Goal: Task Accomplishment & Management: Manage account settings

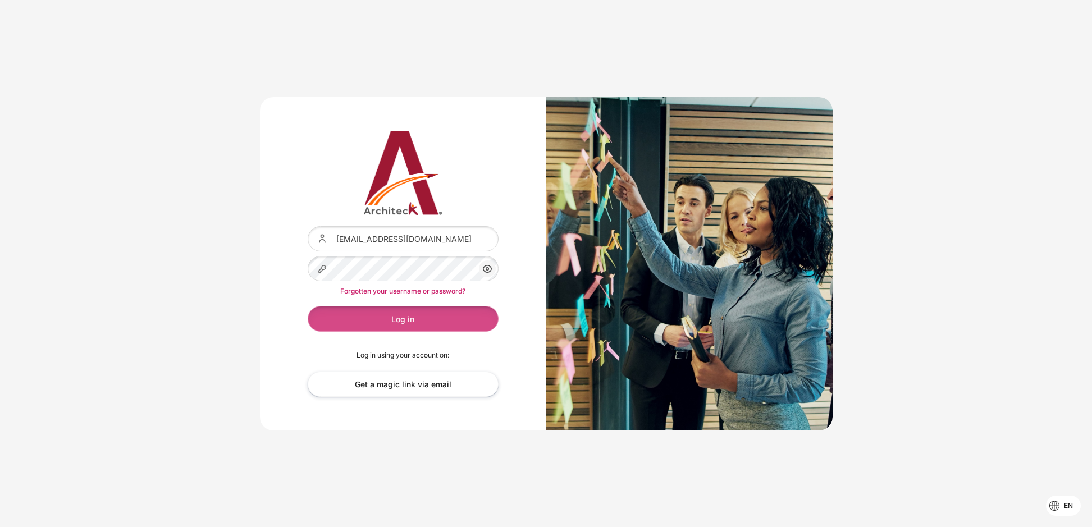
click at [425, 313] on button "Log in" at bounding box center [403, 318] width 191 height 25
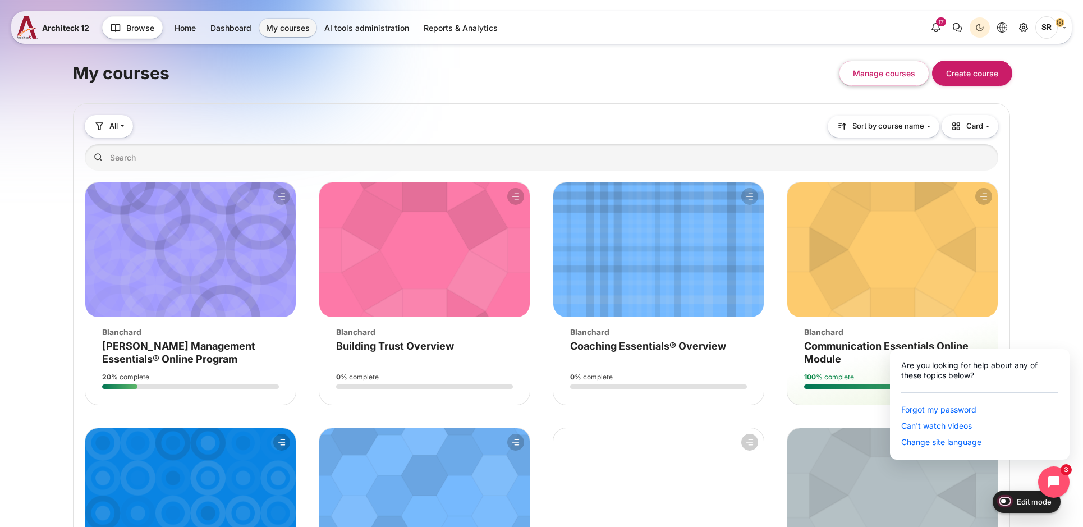
click at [1008, 501] on input "Edit mode" at bounding box center [1003, 500] width 20 height 11
checkbox input "true"
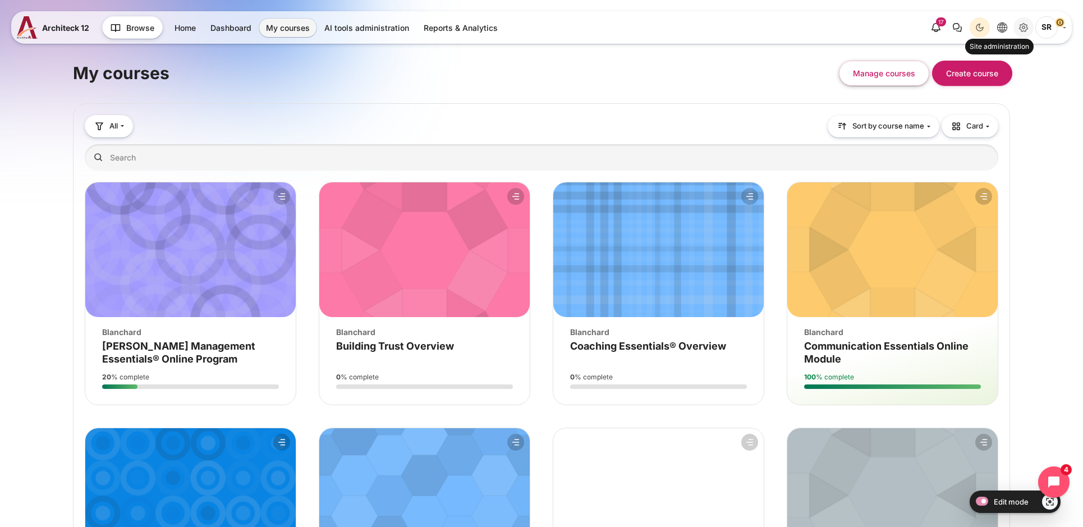
click at [1025, 28] on icon "Site administration" at bounding box center [1024, 27] width 3 height 2
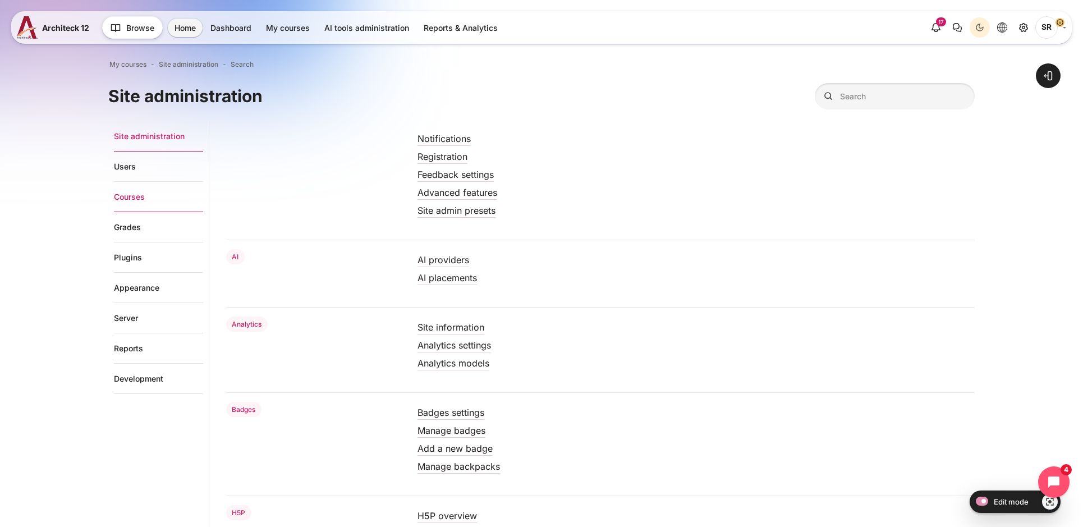
click at [125, 194] on link "Courses" at bounding box center [158, 197] width 89 height 30
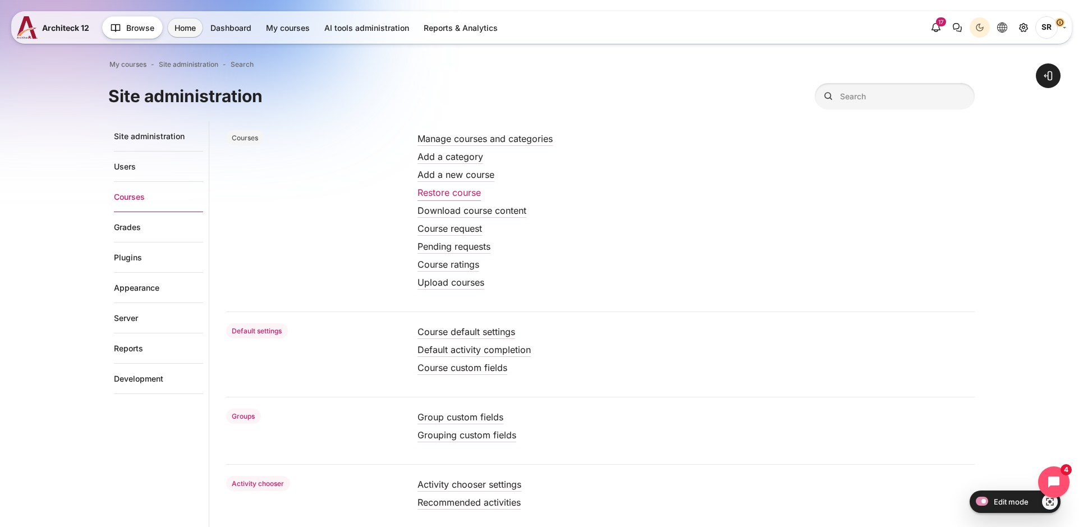
click at [450, 195] on link "Restore course" at bounding box center [449, 192] width 63 height 11
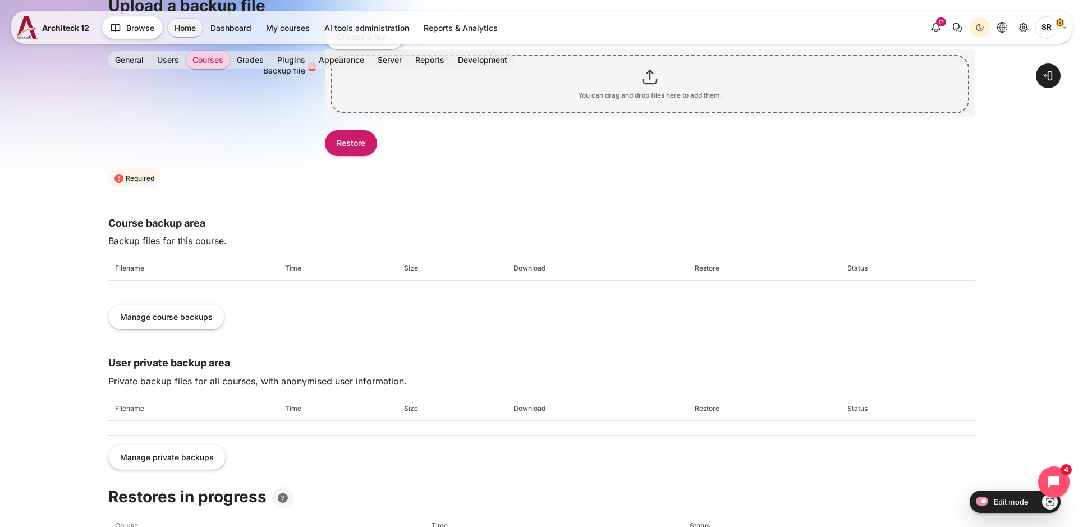
scroll to position [112, 0]
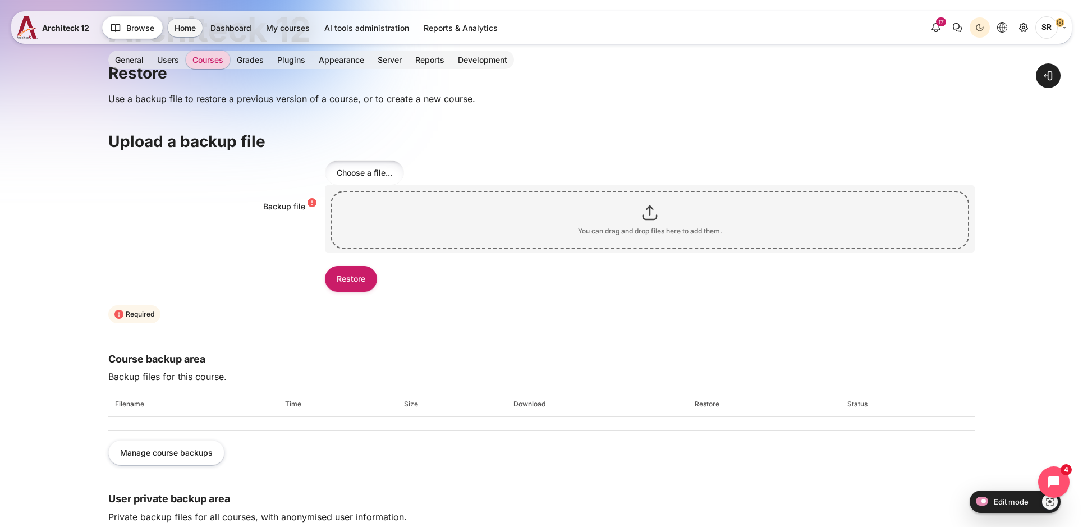
click at [376, 160] on input "Choose a file..." at bounding box center [364, 172] width 79 height 25
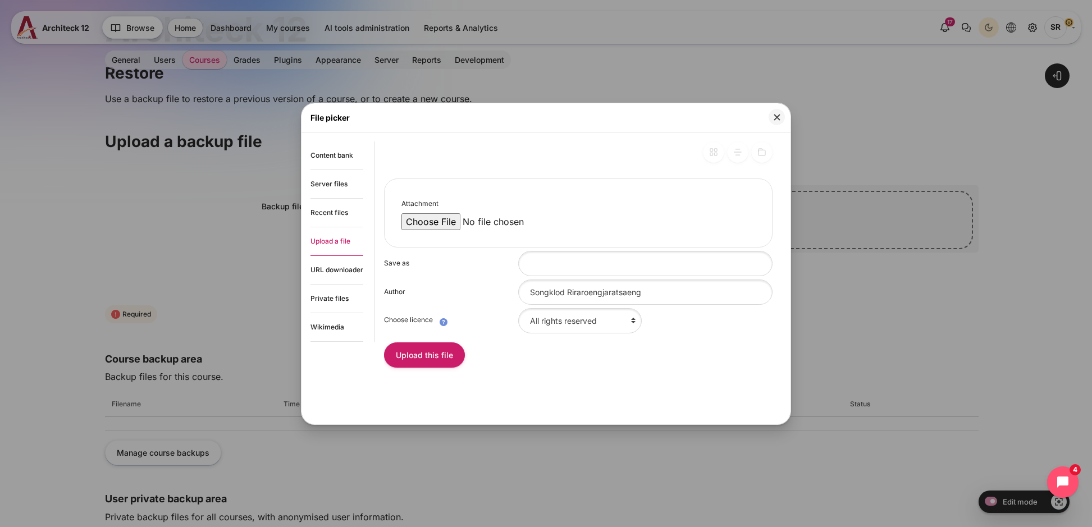
click at [439, 228] on input "Attachment" at bounding box center [496, 221] width 191 height 17
type input "C:\fakepath\backup-moodle2-course-735-coaching_xponential_organization-20251010…"
click at [420, 362] on button "Upload this file" at bounding box center [424, 354] width 81 height 25
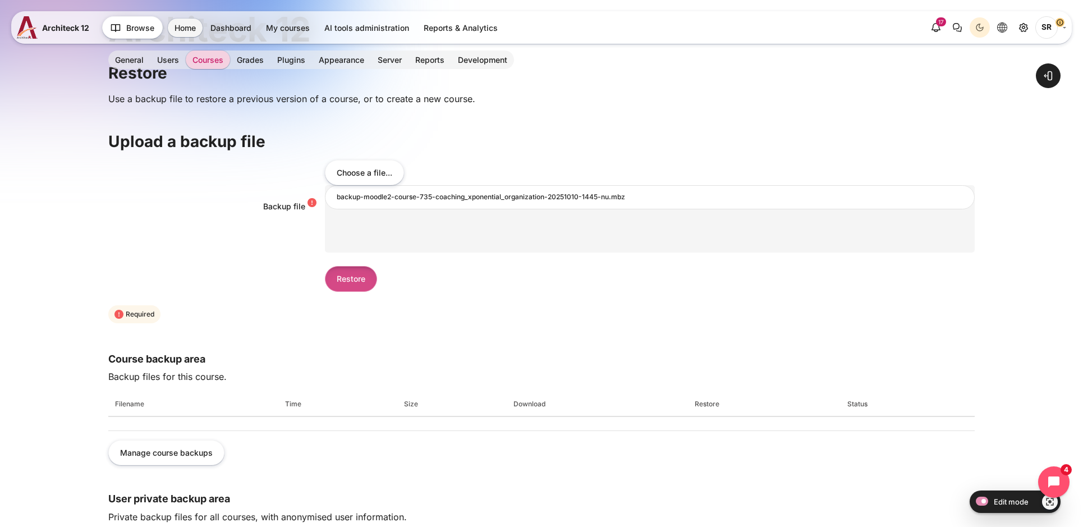
click at [338, 271] on input "Restore" at bounding box center [351, 278] width 52 height 25
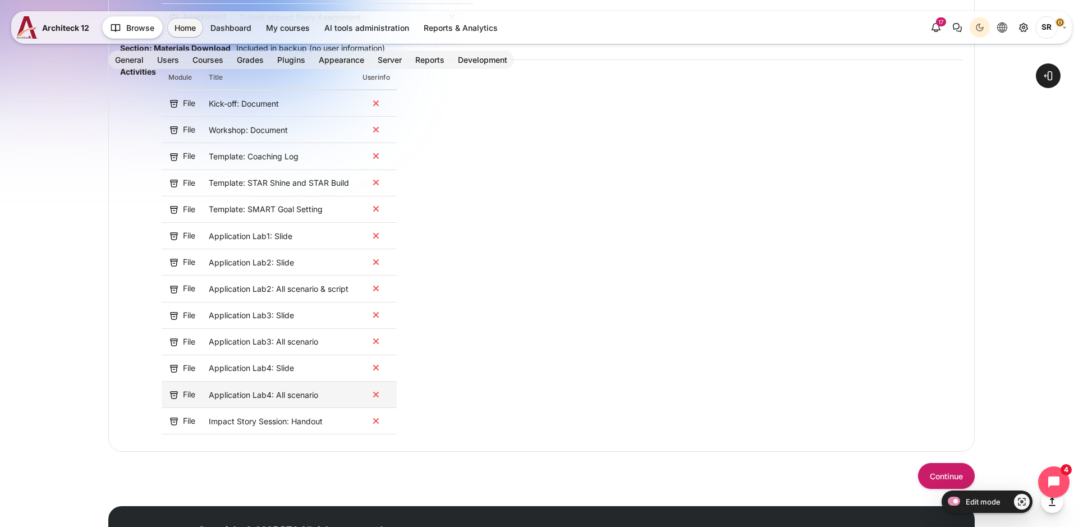
scroll to position [2360, 0]
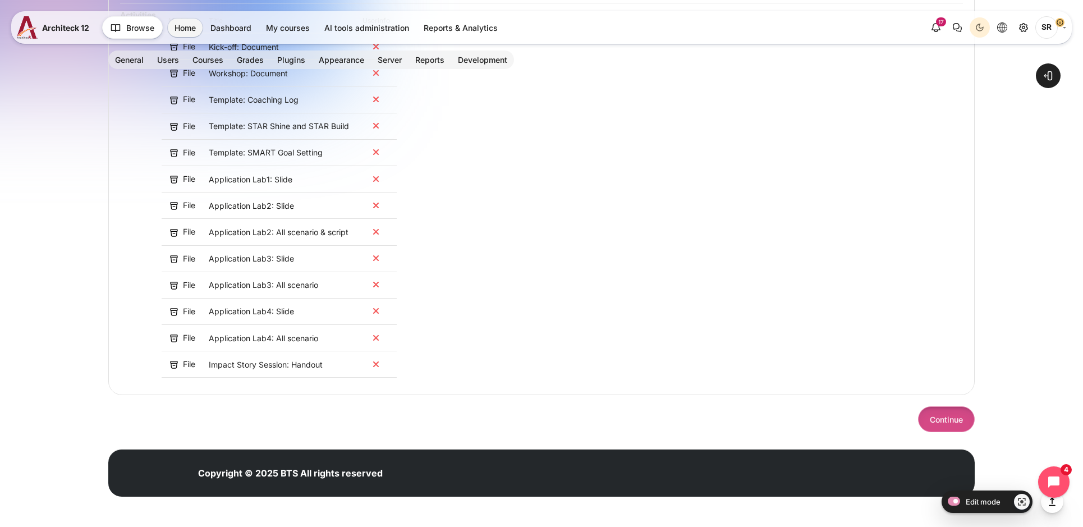
click at [942, 423] on button "Continue" at bounding box center [946, 418] width 57 height 25
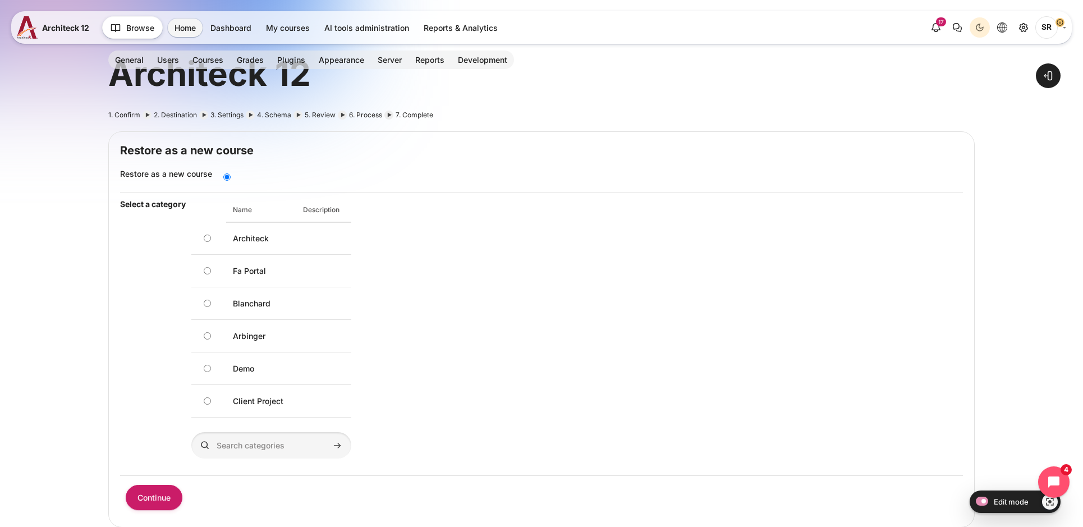
scroll to position [56, 0]
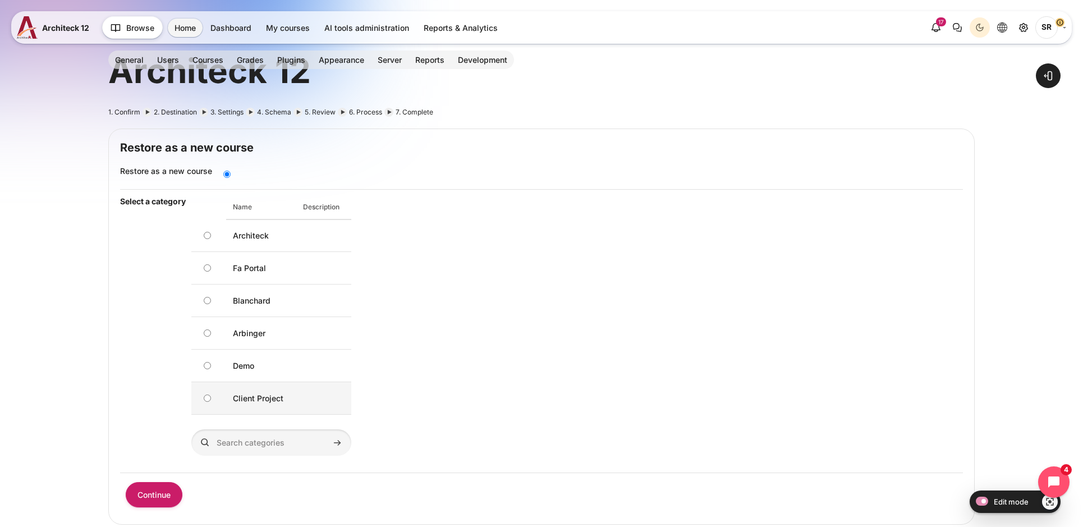
click at [207, 396] on input "Client Project" at bounding box center [207, 398] width 7 height 7
radio input "true"
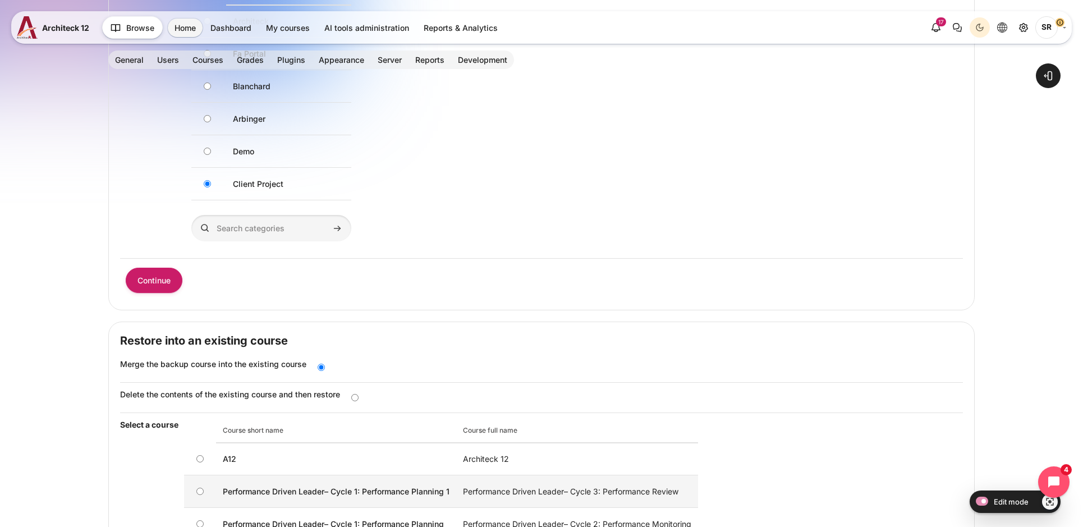
scroll to position [337, 0]
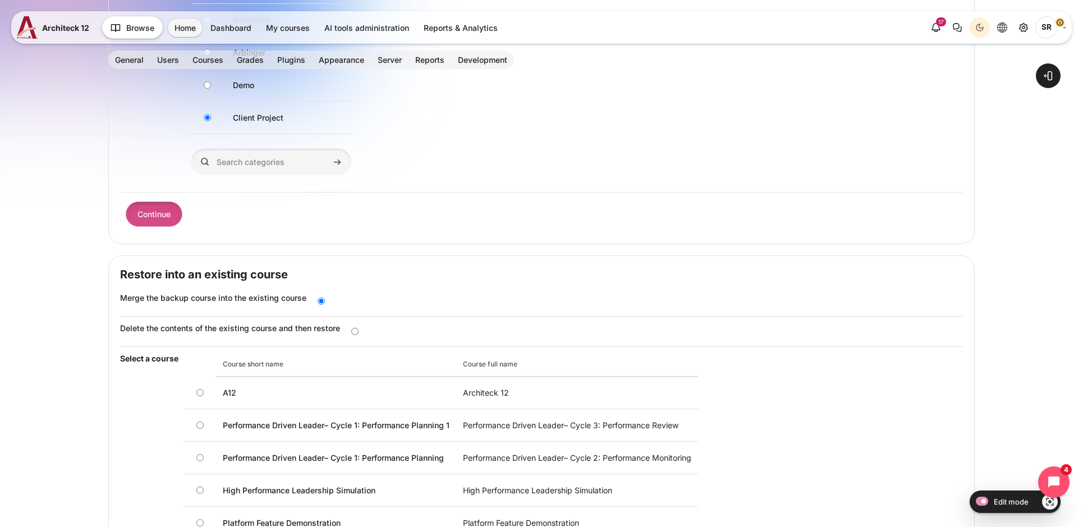
click at [147, 208] on input "Continue" at bounding box center [154, 213] width 57 height 25
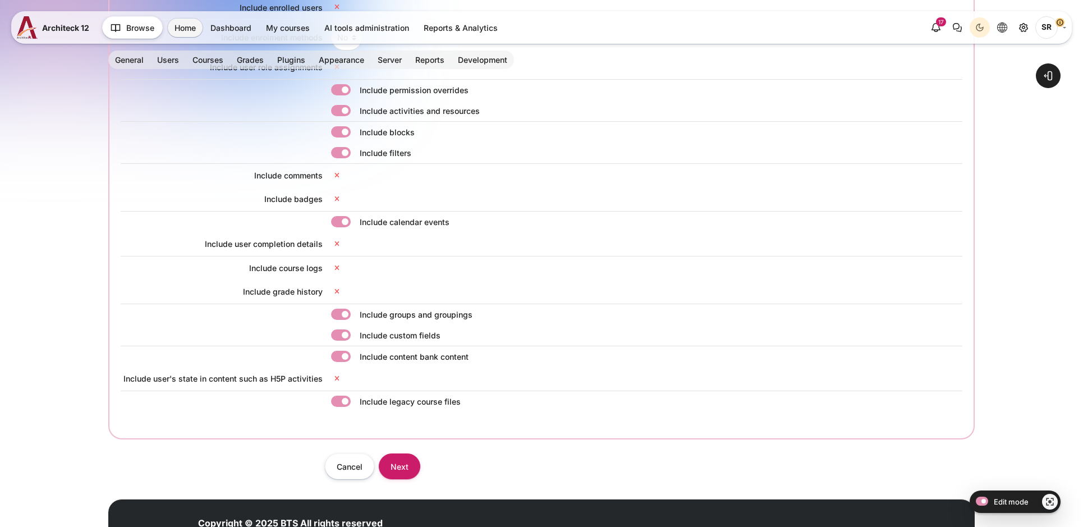
scroll to position [274, 0]
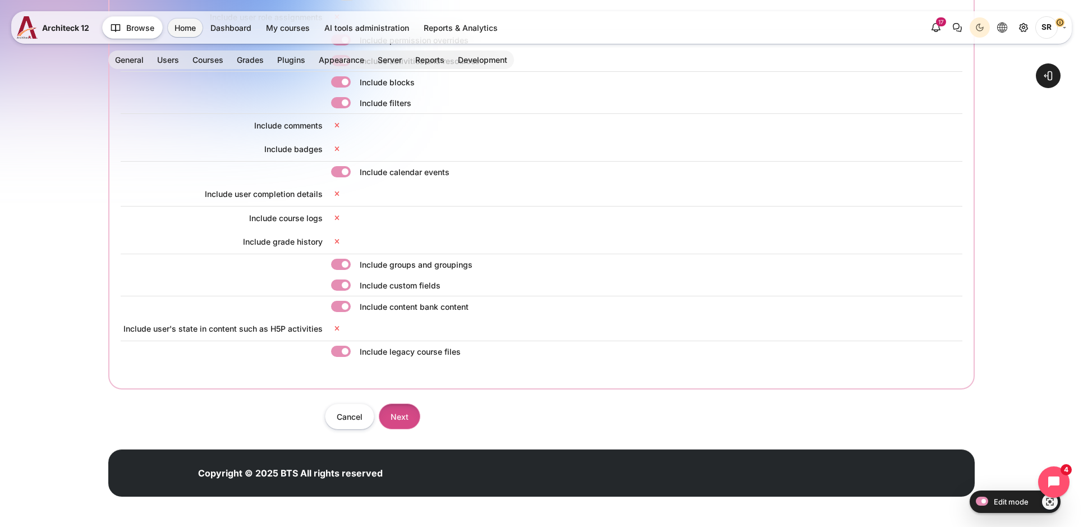
click at [411, 416] on input "Next" at bounding box center [400, 416] width 42 height 25
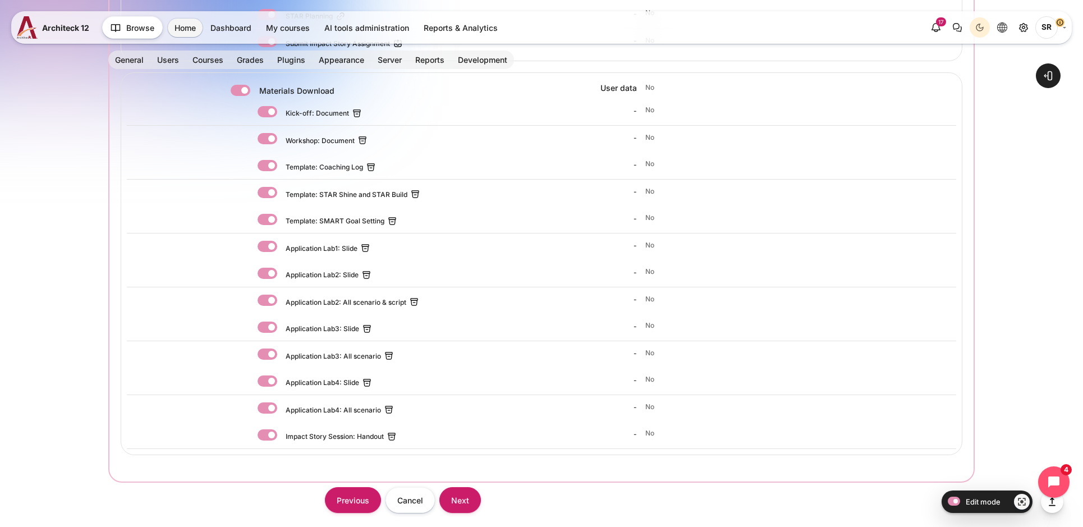
scroll to position [1581, 0]
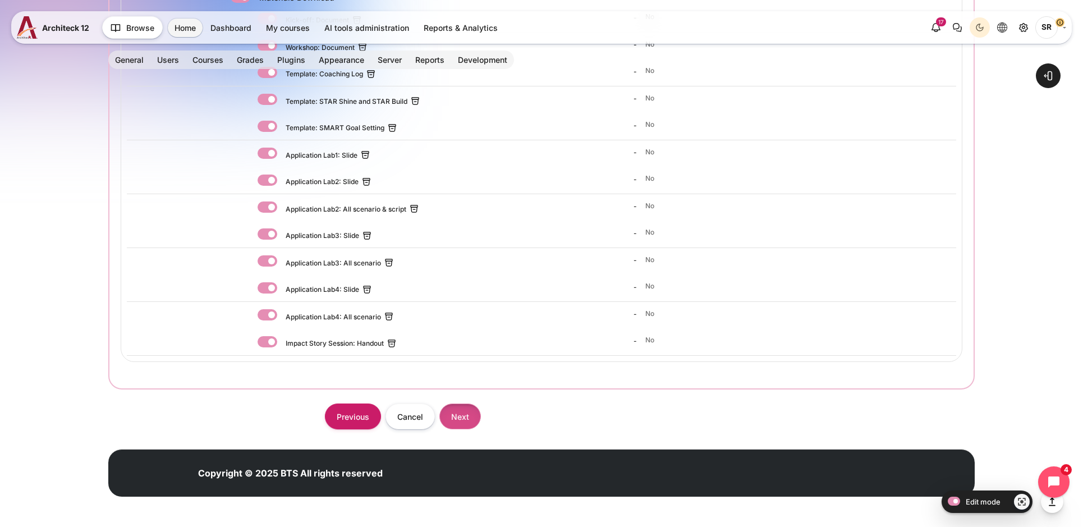
click at [462, 417] on input "Next" at bounding box center [460, 416] width 42 height 25
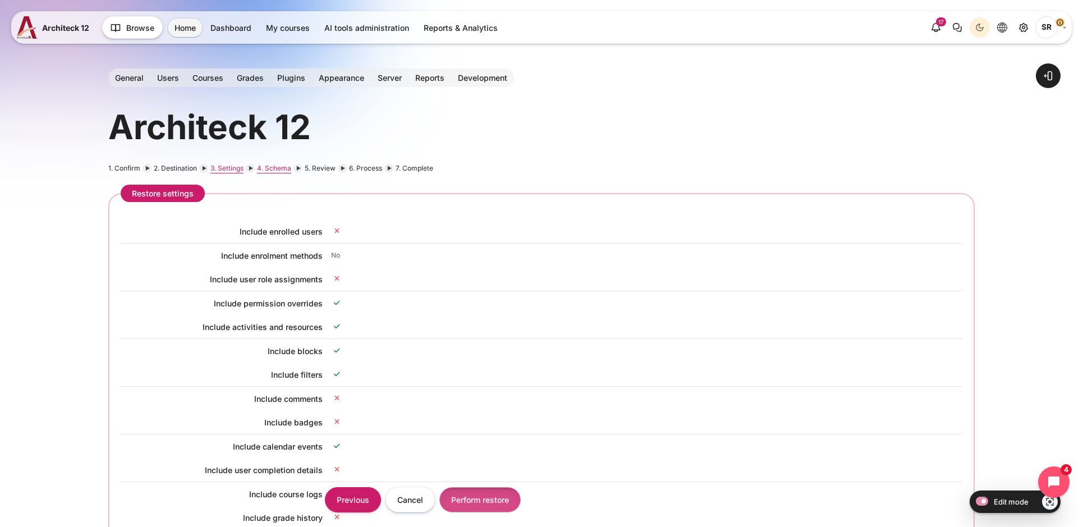
click at [485, 496] on input "Perform restore" at bounding box center [479, 499] width 81 height 25
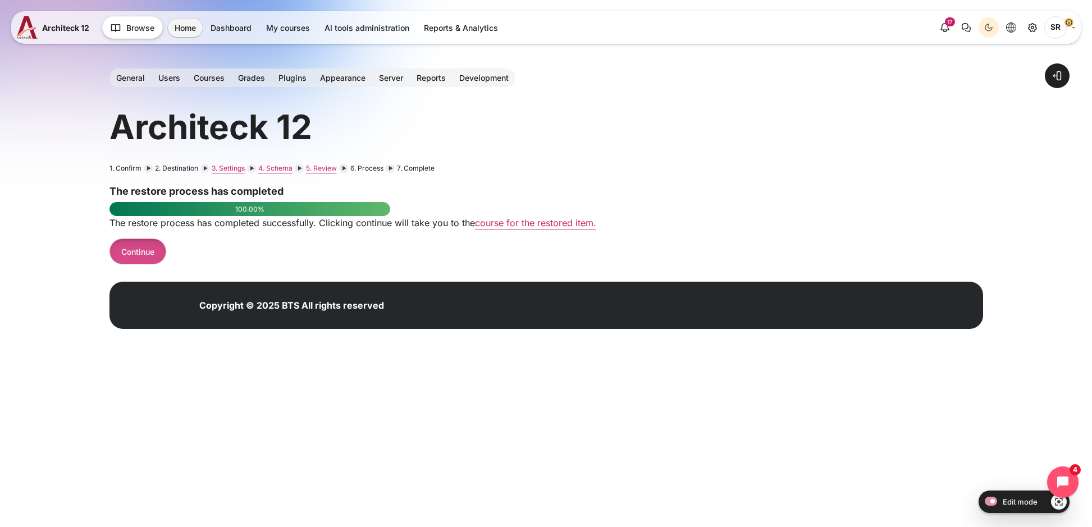
click at [148, 255] on link "Continue" at bounding box center [137, 251] width 57 height 25
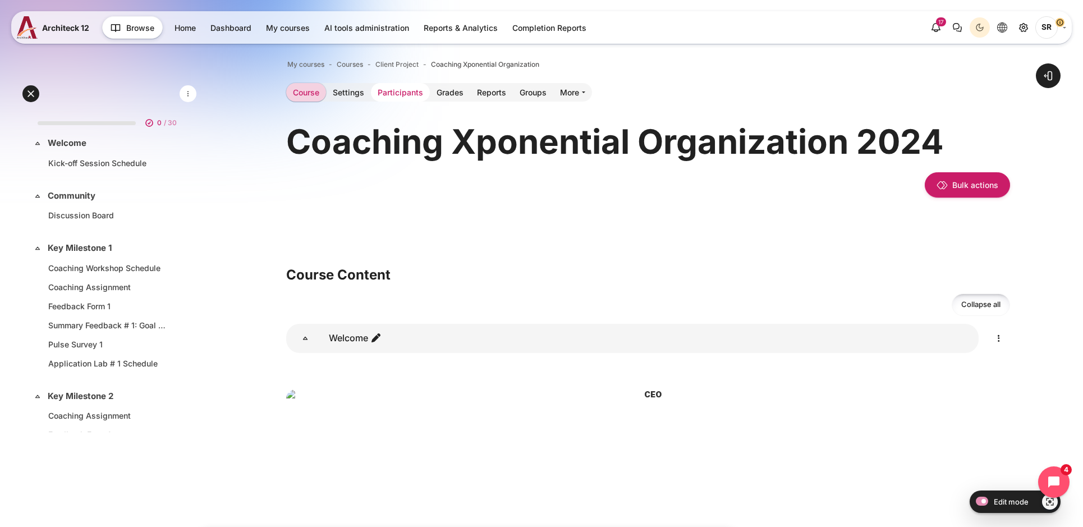
click at [404, 101] on link "Participants" at bounding box center [400, 92] width 59 height 19
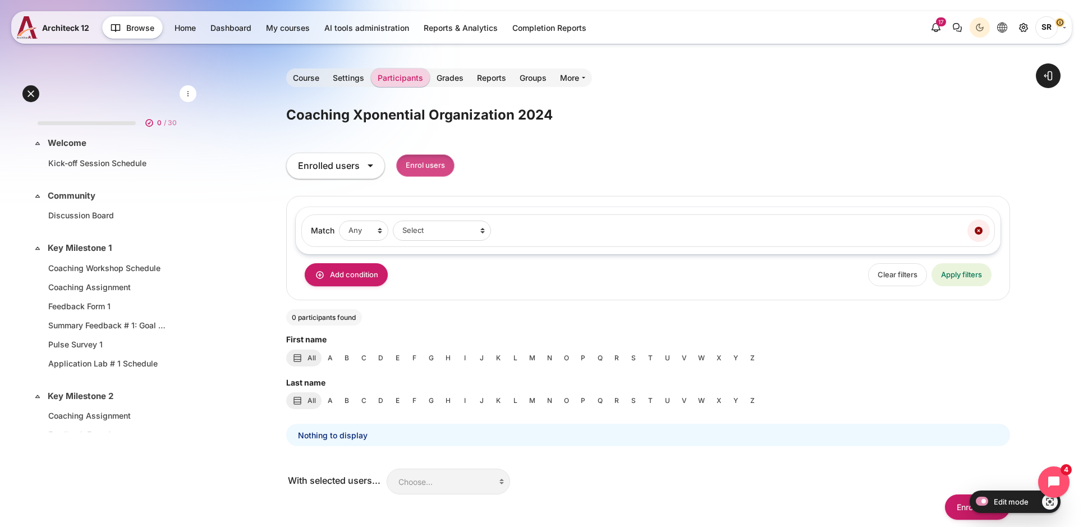
click at [442, 166] on input "Enrol users" at bounding box center [425, 165] width 58 height 23
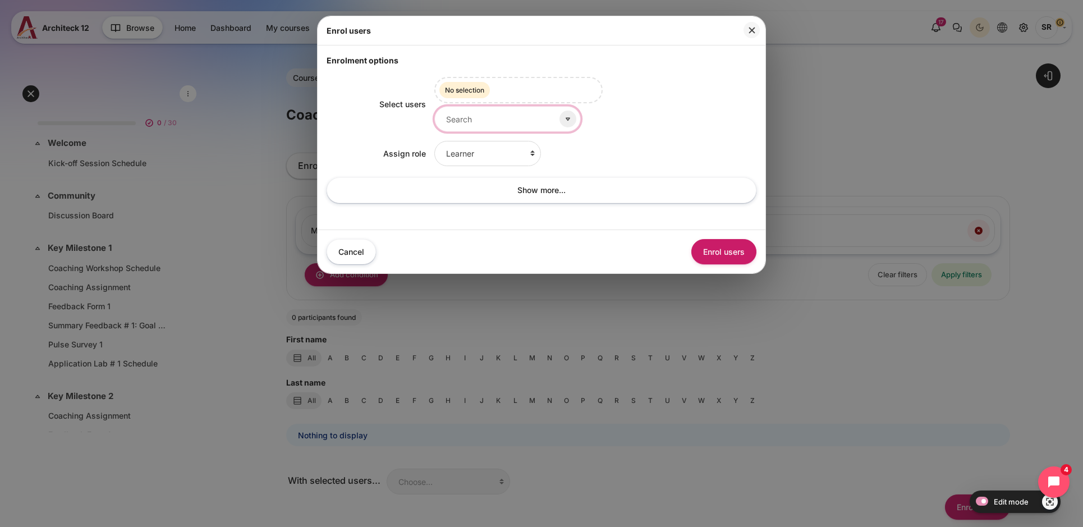
click at [484, 123] on input "Select users" at bounding box center [507, 118] width 146 height 25
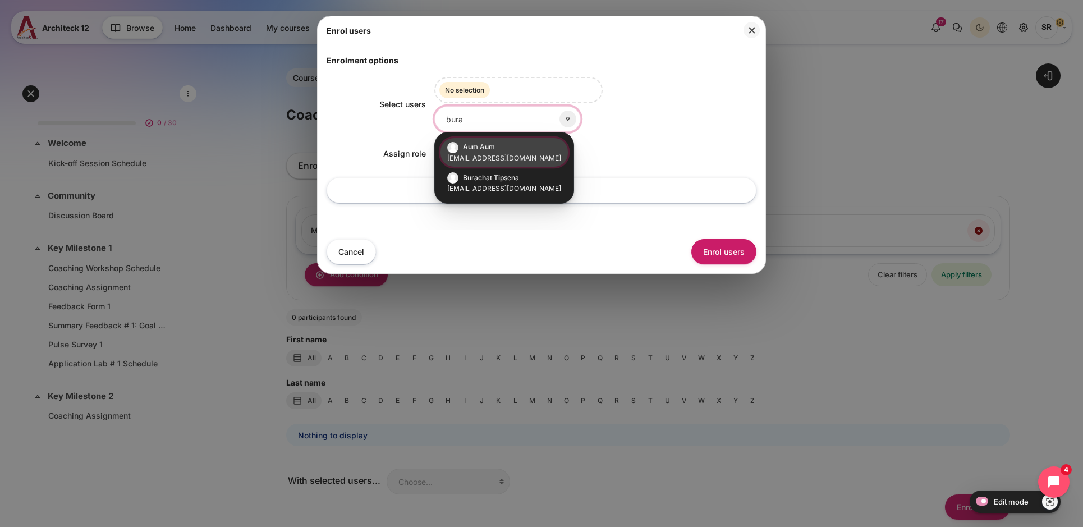
type input "bura"
click at [501, 151] on li "Aum Aum [EMAIL_ADDRESS][DOMAIN_NAME]" at bounding box center [504, 152] width 127 height 29
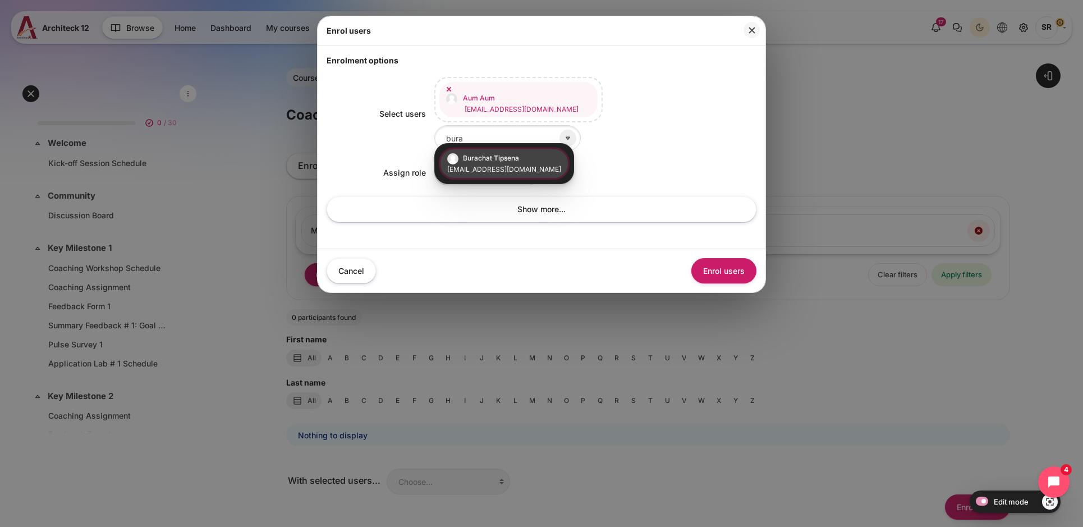
click at [379, 160] on div "Assign role Learner Faculty Client Sponsor 3 Manager Teacher Non-editing teache…" at bounding box center [542, 172] width 430 height 25
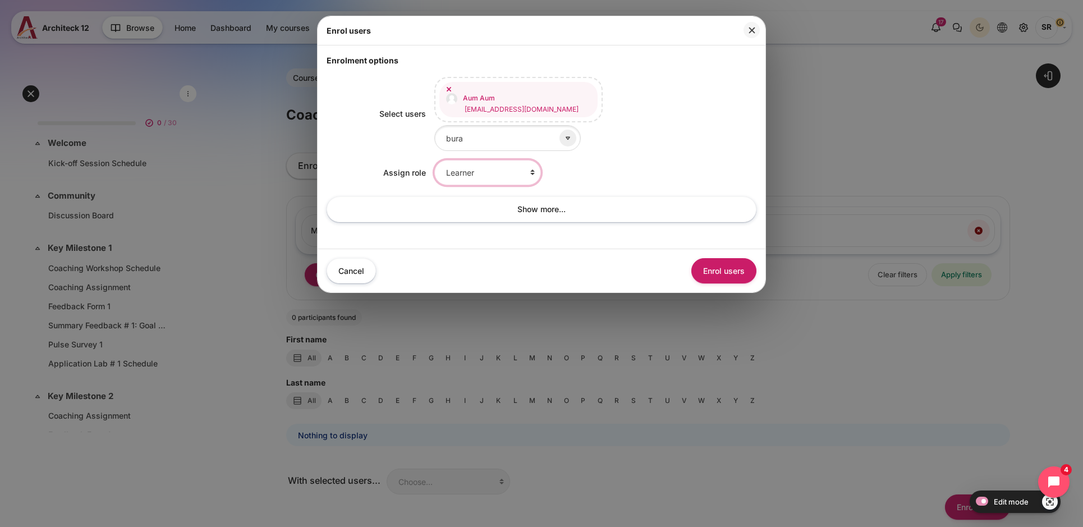
click at [482, 164] on select "Learner Faculty Client Sponsor 3 Manager Teacher Non-editing teacher Student Le…" at bounding box center [487, 172] width 107 height 25
select select "10"
click at [434, 160] on select "Learner Faculty Client Sponsor 3 Manager Teacher Non-editing teacher Student Le…" at bounding box center [487, 172] width 107 height 25
click at [736, 267] on button "Enrol users" at bounding box center [723, 270] width 65 height 25
